Goal: Check status: Check status

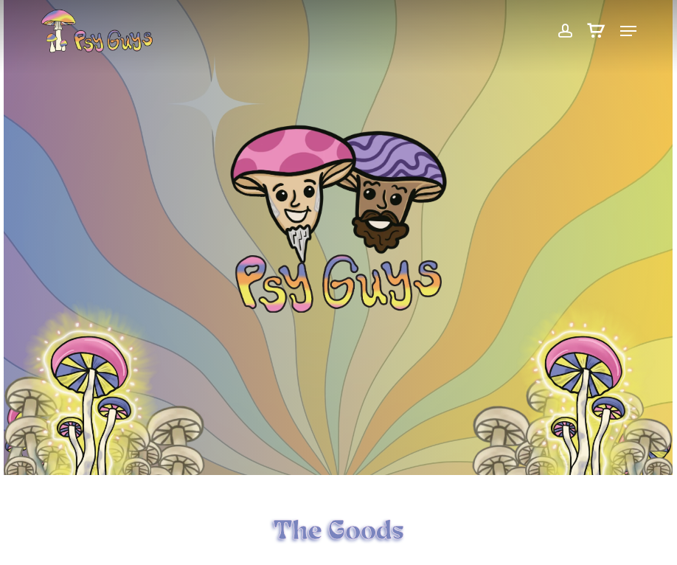
click at [570, 22] on span at bounding box center [564, 30] width 15 height 25
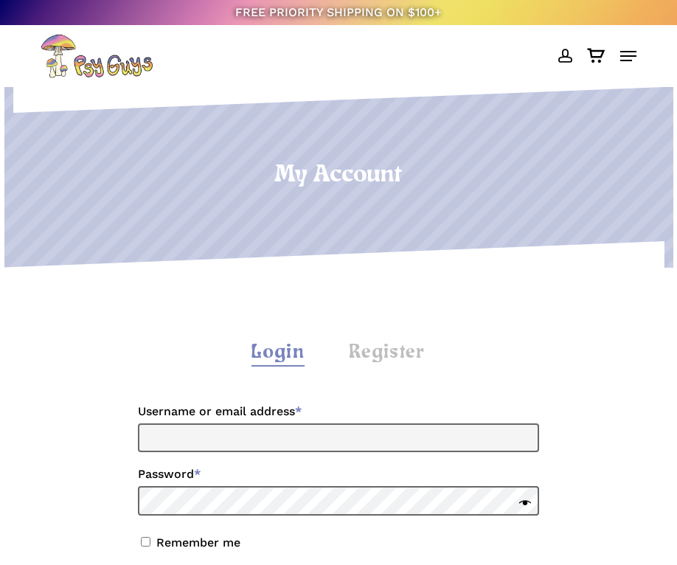
scroll to position [221, 0]
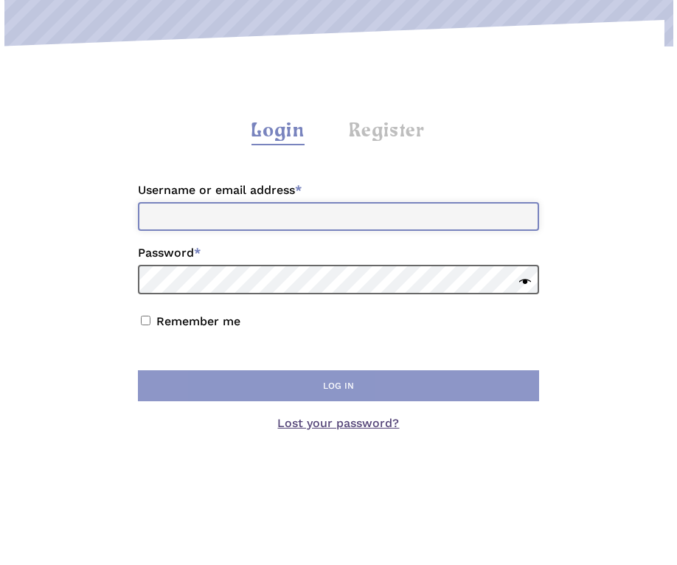
type input "**********"
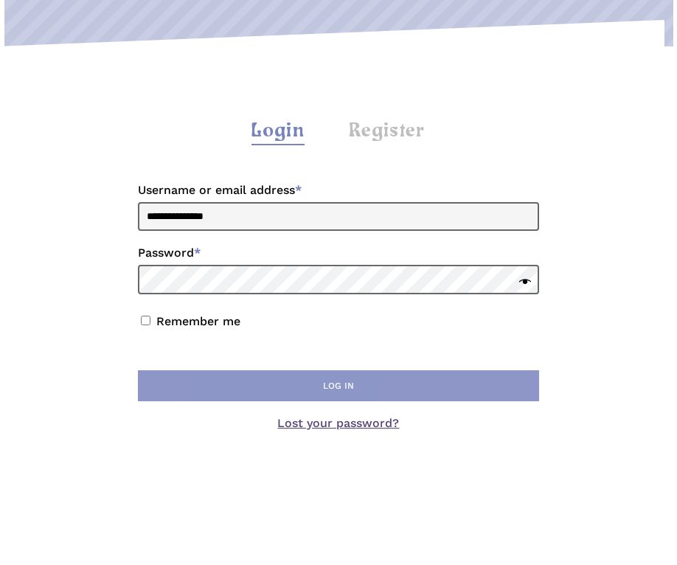
click at [416, 378] on button "Log in" at bounding box center [338, 385] width 401 height 31
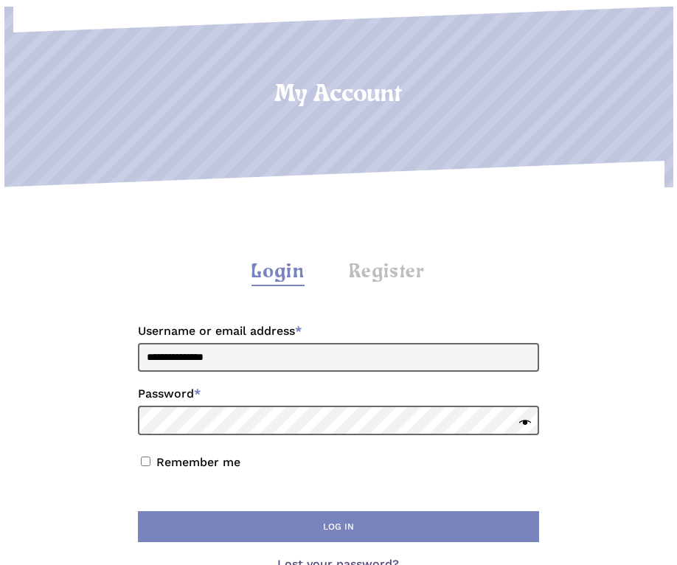
scroll to position [221, 0]
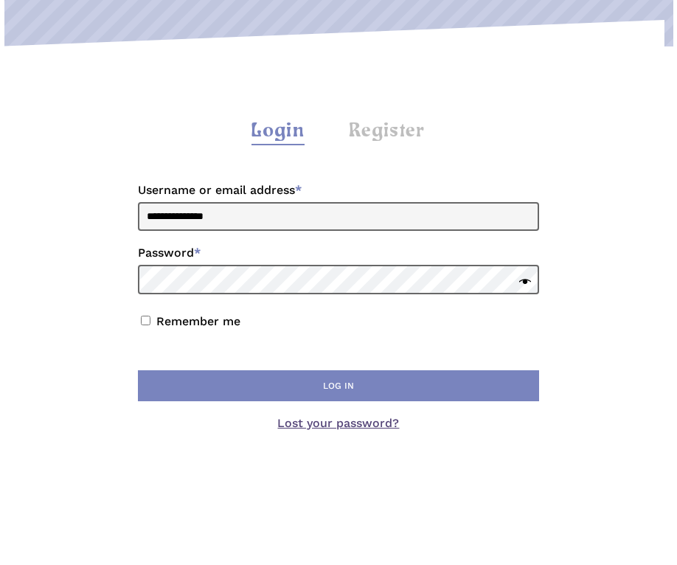
click at [416, 378] on button "Log in" at bounding box center [338, 385] width 401 height 31
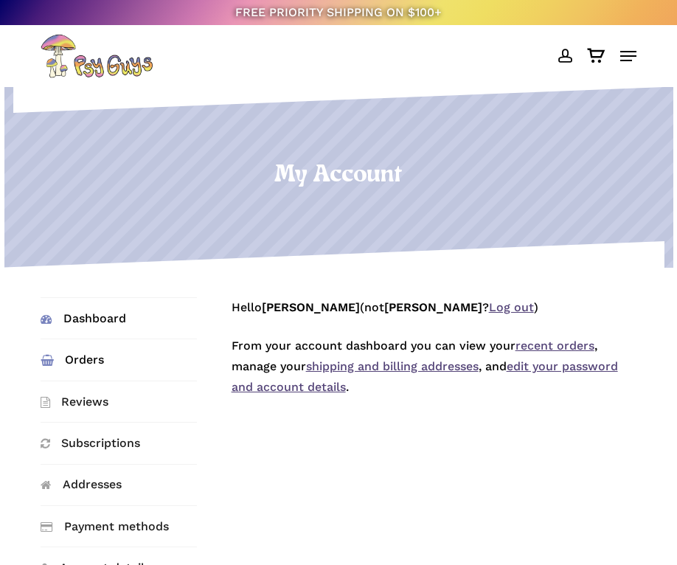
click at [73, 356] on link "Orders" at bounding box center [119, 359] width 156 height 41
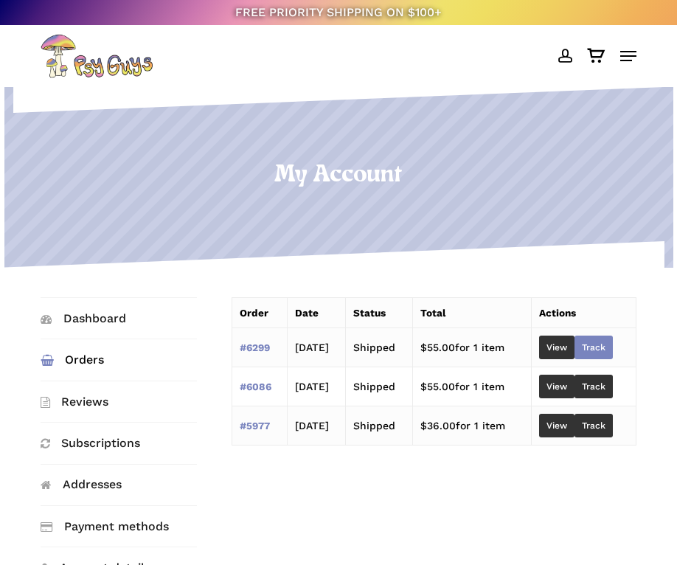
click at [611, 344] on link "Track" at bounding box center [594, 348] width 38 height 24
